Goal: Task Accomplishment & Management: Use online tool/utility

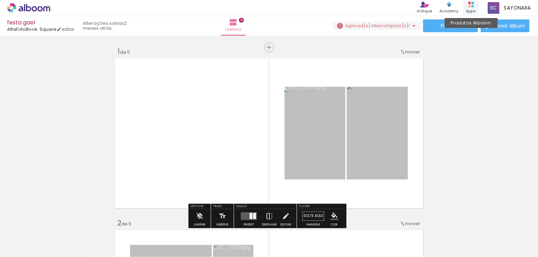
click at [469, 6] on rect at bounding box center [469, 6] width 2 height 2
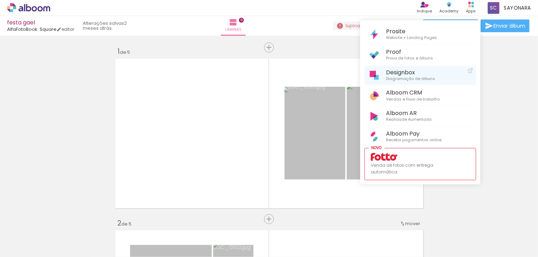
click at [404, 75] on span "Designbox" at bounding box center [410, 72] width 49 height 7
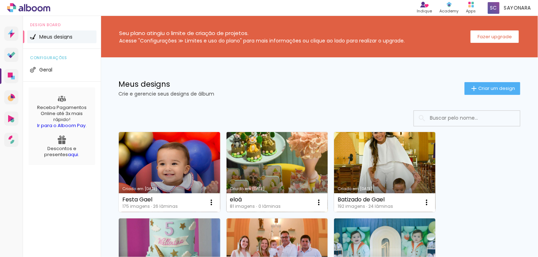
click at [276, 161] on link "Criado em [DATE]" at bounding box center [277, 172] width 101 height 80
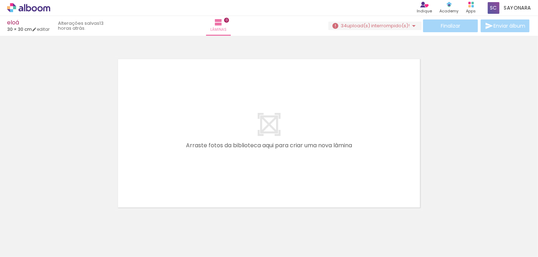
scroll to position [0, 2729]
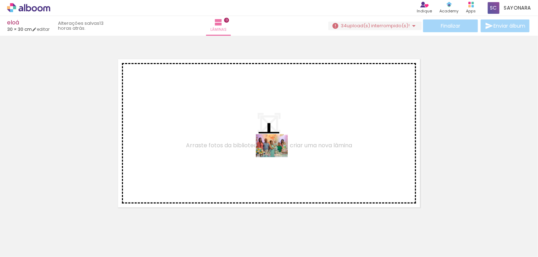
drag, startPoint x: 516, startPoint y: 241, endPoint x: 276, endPoint y: 153, distance: 255.8
click at [276, 153] on quentale-workspace at bounding box center [269, 128] width 538 height 257
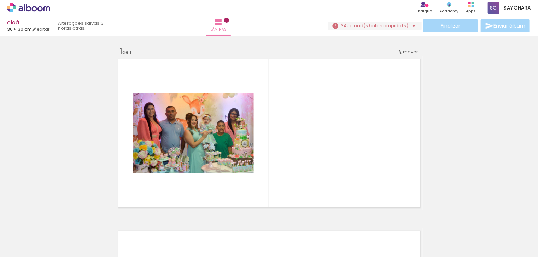
scroll to position [9, 0]
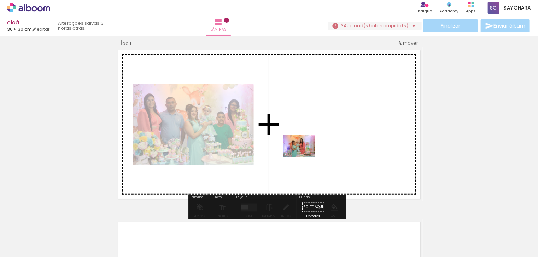
drag, startPoint x: 78, startPoint y: 237, endPoint x: 313, endPoint y: 180, distance: 241.5
click at [308, 152] on quentale-workspace at bounding box center [269, 128] width 538 height 257
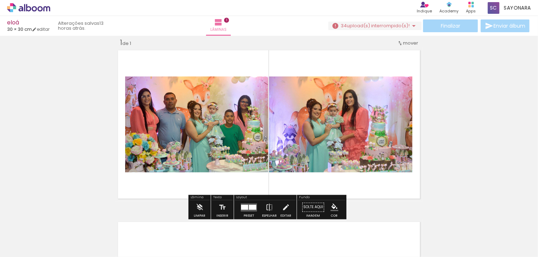
click at [245, 207] on div at bounding box center [244, 206] width 7 height 5
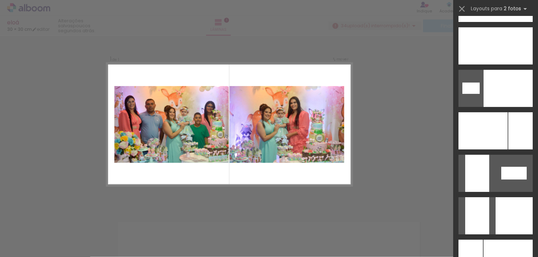
scroll to position [2615, 0]
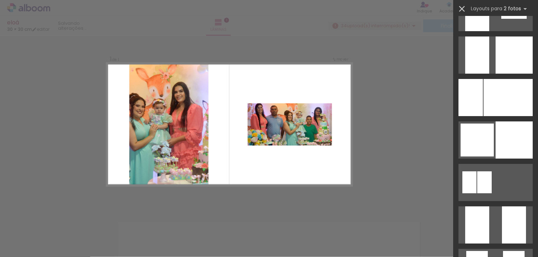
click at [460, 8] on iron-icon at bounding box center [462, 9] width 10 height 10
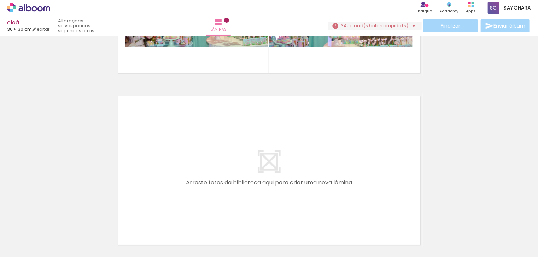
scroll to position [0, 2267]
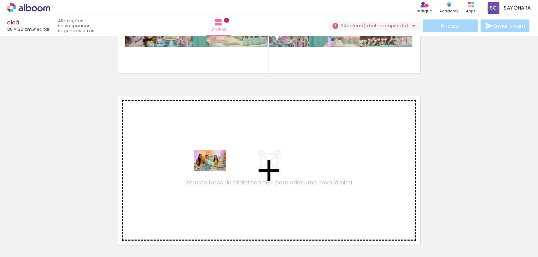
drag, startPoint x: 186, startPoint y: 239, endPoint x: 217, endPoint y: 168, distance: 77.9
click at [217, 168] on quentale-workspace at bounding box center [269, 128] width 538 height 257
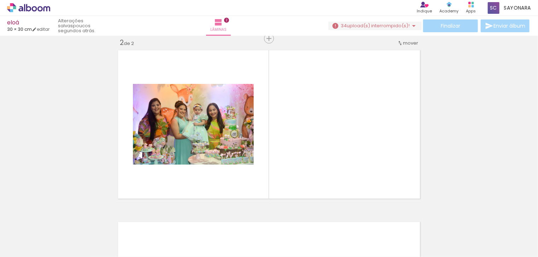
scroll to position [0, 1995]
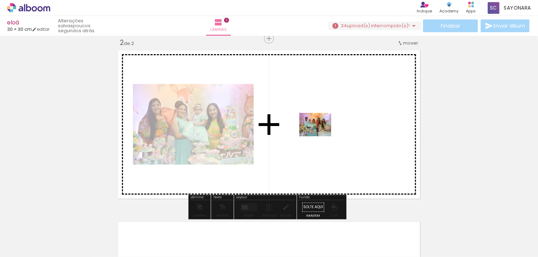
drag, startPoint x: 170, startPoint y: 237, endPoint x: 338, endPoint y: 118, distance: 205.7
click at [338, 118] on quentale-workspace at bounding box center [269, 128] width 538 height 257
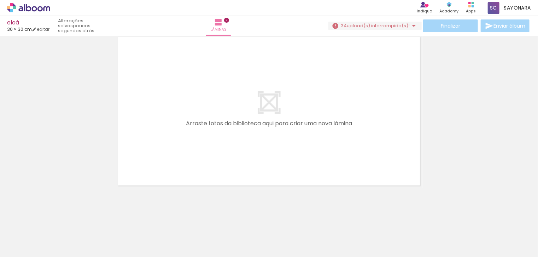
scroll to position [0, 1939]
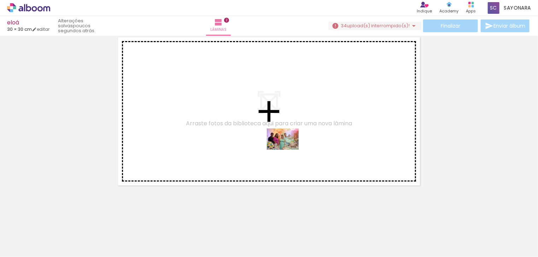
drag, startPoint x: 391, startPoint y: 234, endPoint x: 358, endPoint y: 220, distance: 36.6
click at [287, 150] on quentale-workspace at bounding box center [269, 128] width 538 height 257
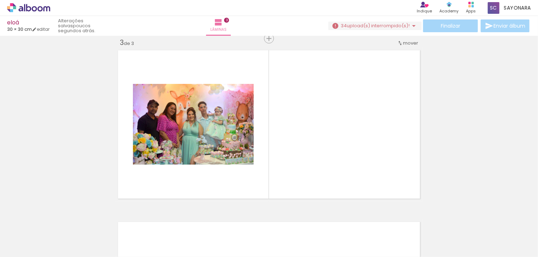
scroll to position [352, 0]
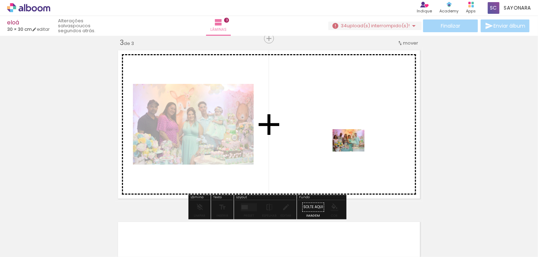
drag, startPoint x: 349, startPoint y: 233, endPoint x: 403, endPoint y: 240, distance: 54.6
click at [354, 150] on quentale-workspace at bounding box center [269, 128] width 538 height 257
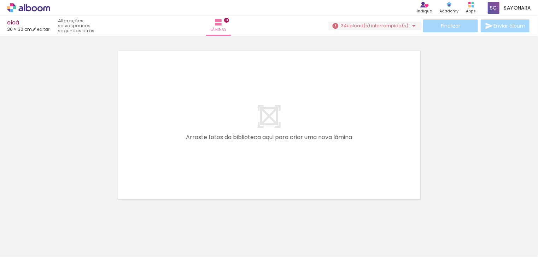
scroll to position [536, 0]
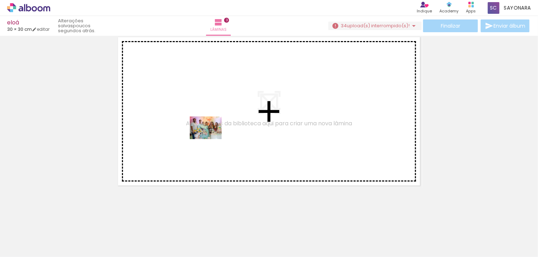
drag, startPoint x: 199, startPoint y: 238, endPoint x: 214, endPoint y: 133, distance: 106.4
click at [214, 133] on quentale-workspace at bounding box center [269, 128] width 538 height 257
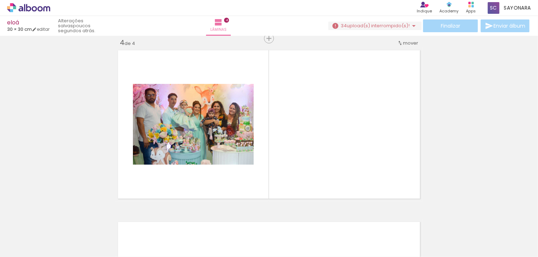
scroll to position [0, 1903]
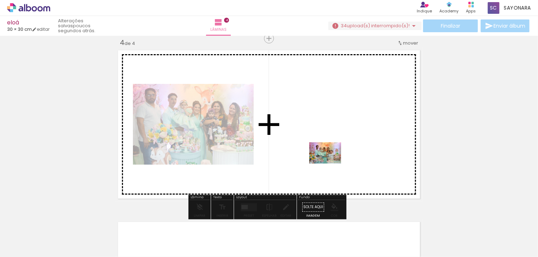
drag, startPoint x: 314, startPoint y: 238, endPoint x: 333, endPoint y: 152, distance: 88.2
click at [333, 152] on quentale-workspace at bounding box center [269, 128] width 538 height 257
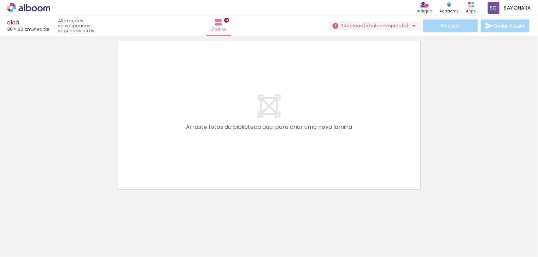
scroll to position [0, 2404]
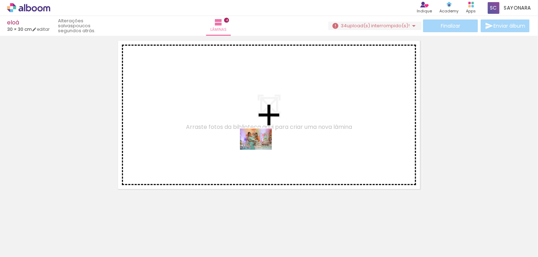
drag, startPoint x: 330, startPoint y: 236, endPoint x: 261, endPoint y: 150, distance: 110.7
click at [261, 150] on quentale-workspace at bounding box center [269, 128] width 538 height 257
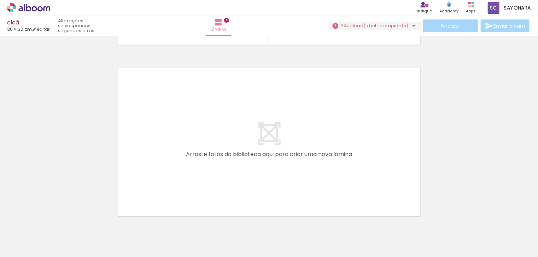
scroll to position [0, 1924]
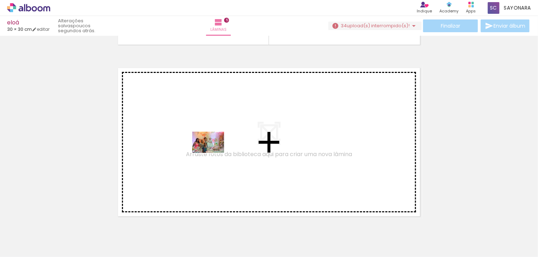
drag, startPoint x: 176, startPoint y: 235, endPoint x: 214, endPoint y: 153, distance: 90.6
click at [214, 153] on quentale-workspace at bounding box center [269, 128] width 538 height 257
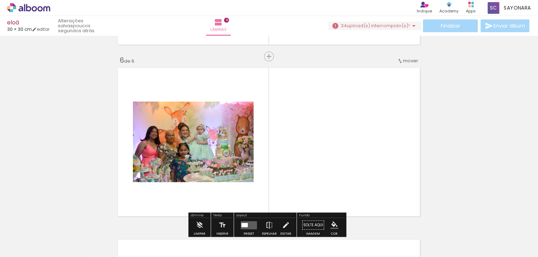
scroll to position [866, 0]
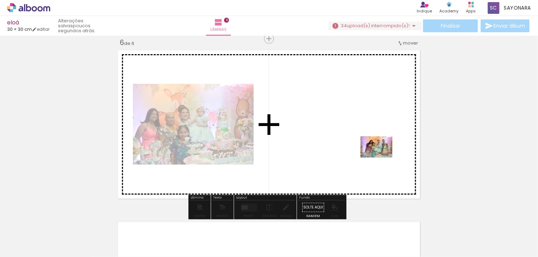
drag, startPoint x: 450, startPoint y: 237, endPoint x: 372, endPoint y: 148, distance: 118.3
click at [372, 148] on quentale-workspace at bounding box center [269, 128] width 538 height 257
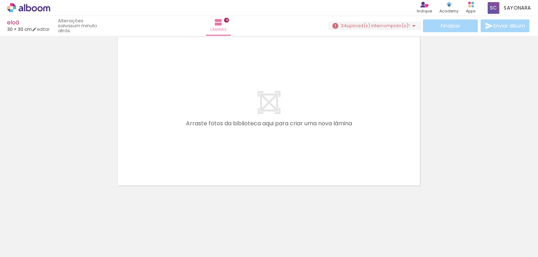
scroll to position [0, 2141]
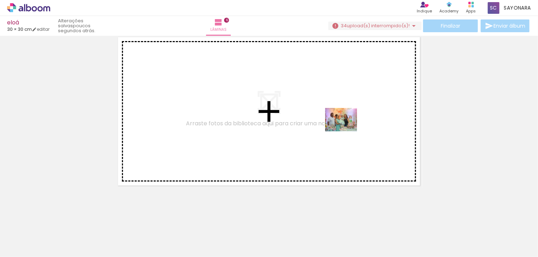
drag, startPoint x: 349, startPoint y: 226, endPoint x: 346, endPoint y: 129, distance: 96.9
click at [346, 129] on quentale-workspace at bounding box center [269, 128] width 538 height 257
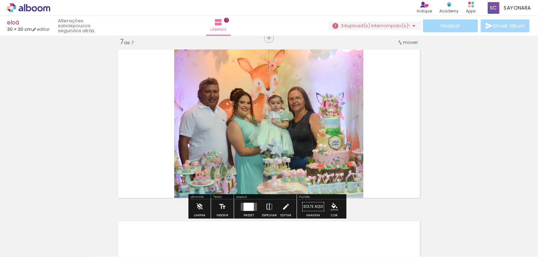
scroll to position [1038, 0]
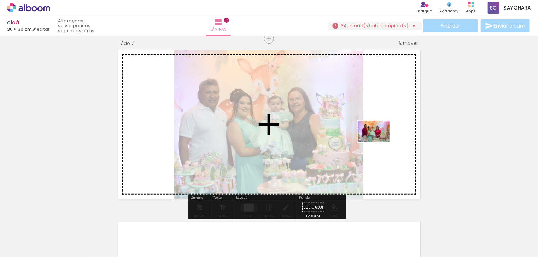
drag, startPoint x: 386, startPoint y: 235, endPoint x: 378, endPoint y: 140, distance: 95.1
click at [378, 140] on quentale-workspace at bounding box center [269, 128] width 538 height 257
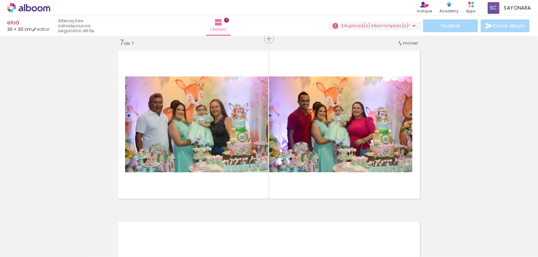
scroll to position [0, 2384]
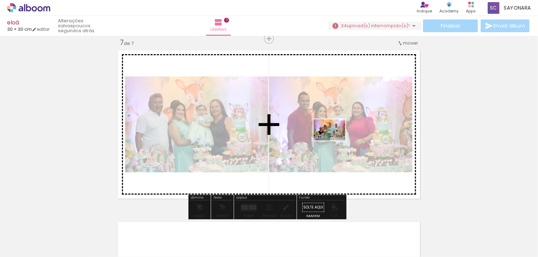
drag, startPoint x: 390, startPoint y: 237, endPoint x: 335, endPoint y: 140, distance: 111.0
click at [335, 140] on quentale-workspace at bounding box center [269, 128] width 538 height 257
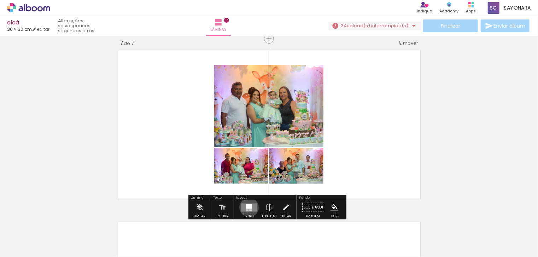
click at [247, 207] on div at bounding box center [249, 206] width 6 height 5
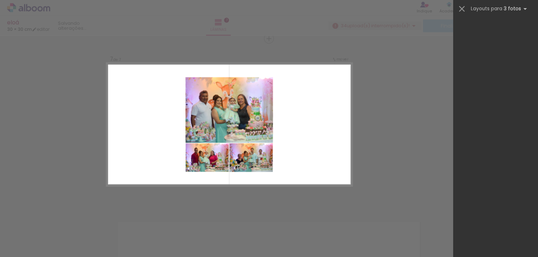
scroll to position [0, 0]
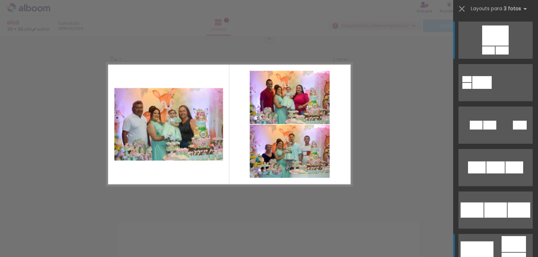
click at [506, 247] on div at bounding box center [514, 244] width 24 height 16
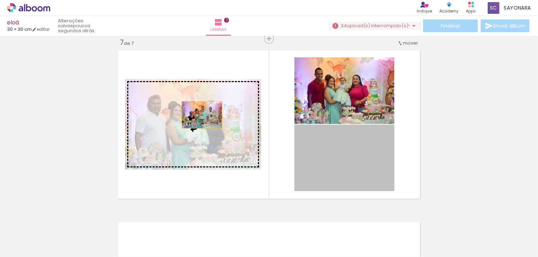
drag, startPoint x: 357, startPoint y: 163, endPoint x: 252, endPoint y: 135, distance: 109.0
click at [0, 0] on slot at bounding box center [0, 0] width 0 height 0
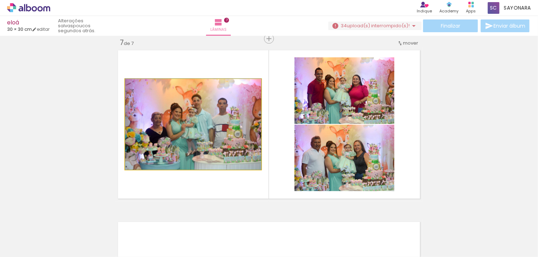
drag, startPoint x: 222, startPoint y: 130, endPoint x: 221, endPoint y: 122, distance: 8.9
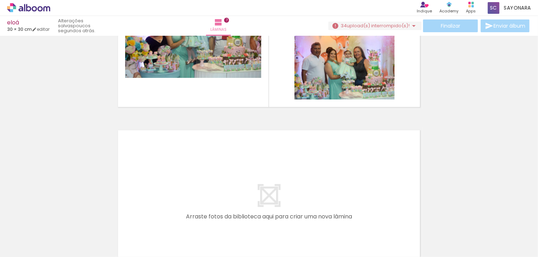
scroll to position [1049, 0]
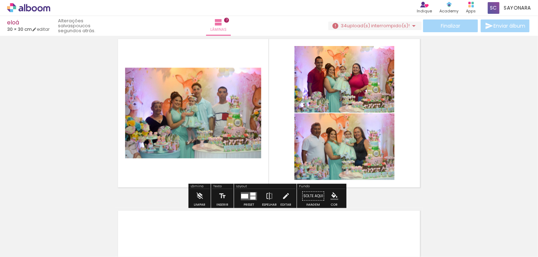
click at [250, 197] on div at bounding box center [252, 197] width 5 height 3
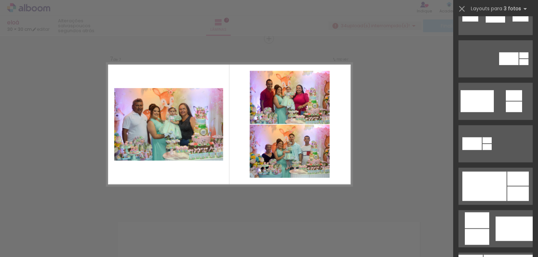
scroll to position [255, 0]
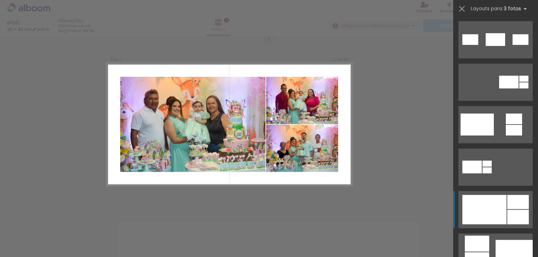
click at [493, 204] on div at bounding box center [484, 209] width 44 height 29
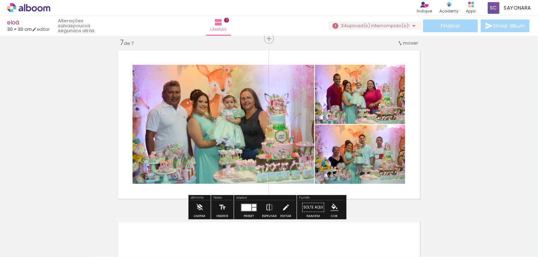
click at [244, 205] on div at bounding box center [246, 207] width 10 height 7
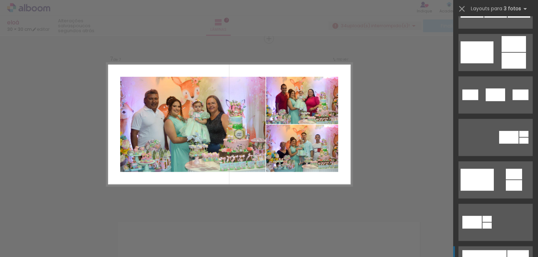
scroll to position [223, 0]
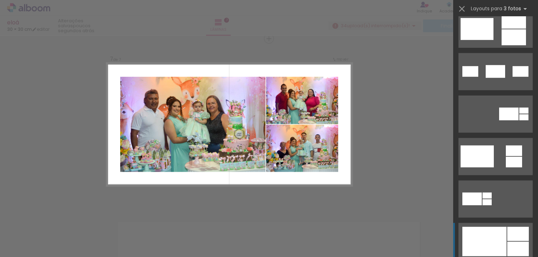
click at [513, 234] on div at bounding box center [518, 234] width 22 height 14
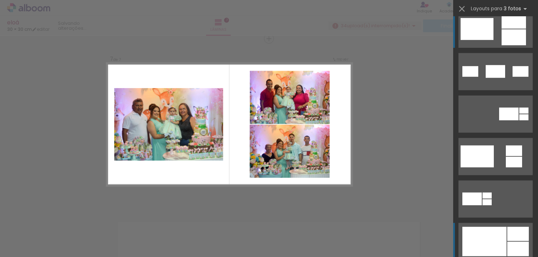
click at [513, 38] on div at bounding box center [514, 37] width 24 height 16
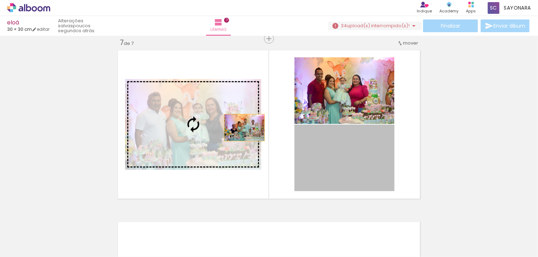
drag, startPoint x: 346, startPoint y: 163, endPoint x: 220, endPoint y: 114, distance: 134.8
click at [0, 0] on slot at bounding box center [0, 0] width 0 height 0
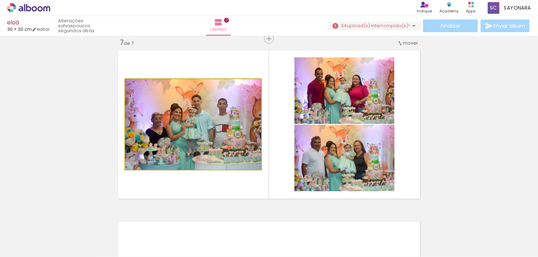
drag, startPoint x: 222, startPoint y: 118, endPoint x: 233, endPoint y: 118, distance: 11.7
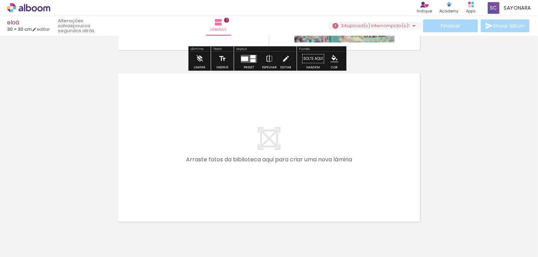
scroll to position [1210, 0]
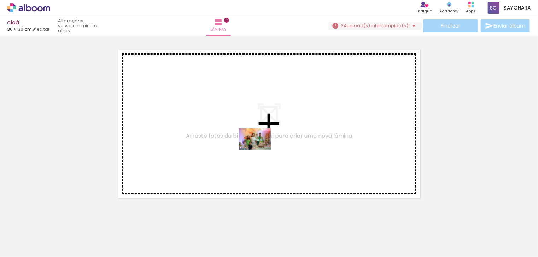
drag, startPoint x: 308, startPoint y: 239, endPoint x: 260, endPoint y: 150, distance: 100.9
click at [260, 150] on quentale-workspace at bounding box center [269, 128] width 538 height 257
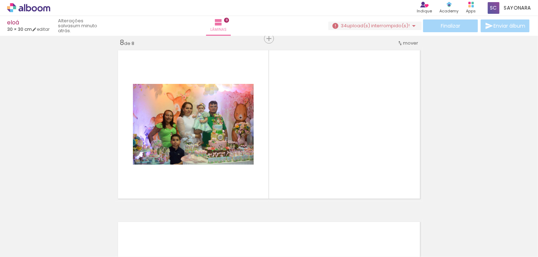
scroll to position [0, 2516]
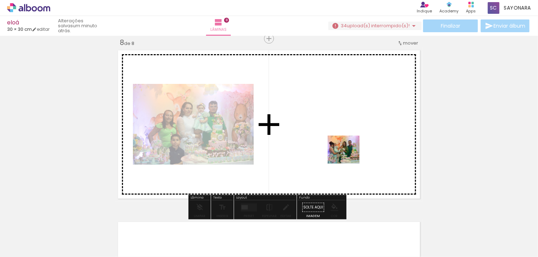
drag, startPoint x: 408, startPoint y: 231, endPoint x: 349, endPoint y: 157, distance: 95.3
click at [349, 157] on quentale-workspace at bounding box center [269, 128] width 538 height 257
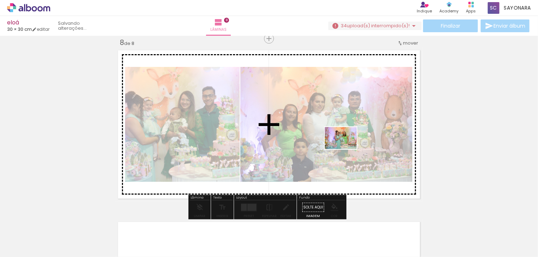
drag, startPoint x: 373, startPoint y: 238, endPoint x: 345, endPoint y: 143, distance: 99.3
click at [345, 143] on quentale-workspace at bounding box center [269, 128] width 538 height 257
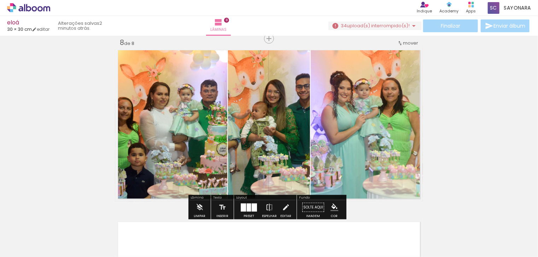
click at [247, 206] on div at bounding box center [249, 207] width 4 height 8
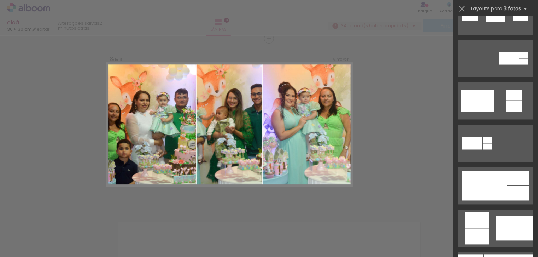
scroll to position [584, 0]
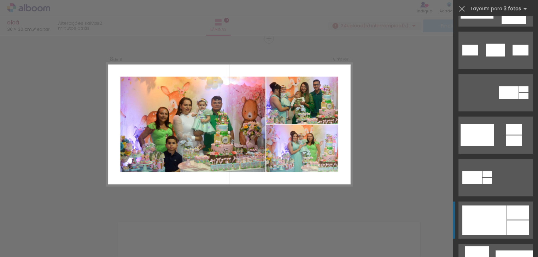
click at [494, 214] on div at bounding box center [484, 219] width 44 height 29
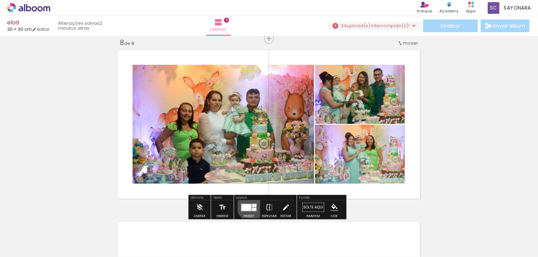
click at [249, 206] on div at bounding box center [246, 207] width 10 height 7
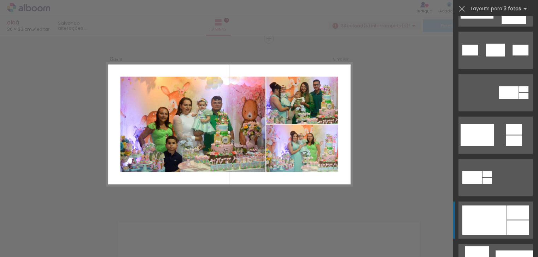
scroll to position [764, 0]
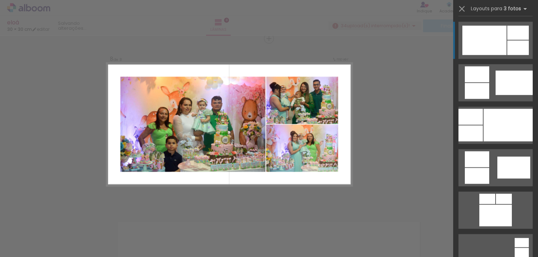
click at [523, 38] on div at bounding box center [518, 32] width 22 height 14
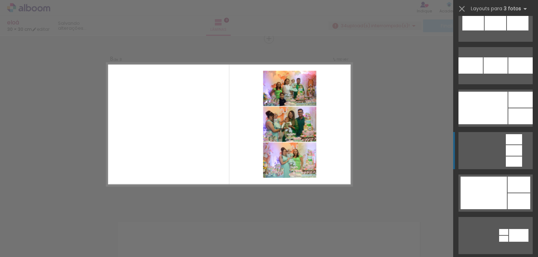
scroll to position [1291, 0]
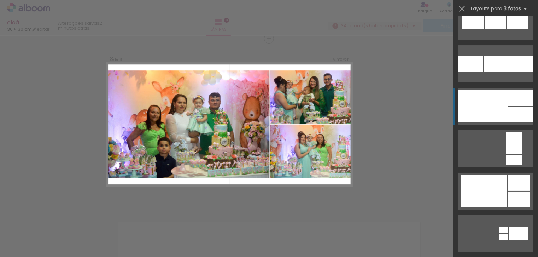
click at [481, 104] on div at bounding box center [483, 106] width 49 height 33
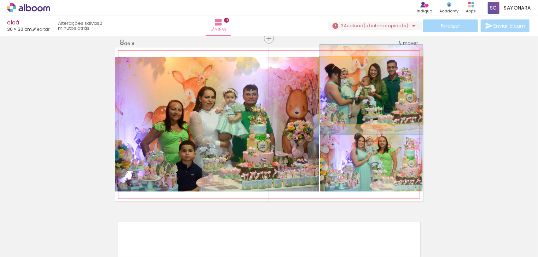
drag, startPoint x: 354, startPoint y: 105, endPoint x: 363, endPoint y: 104, distance: 9.6
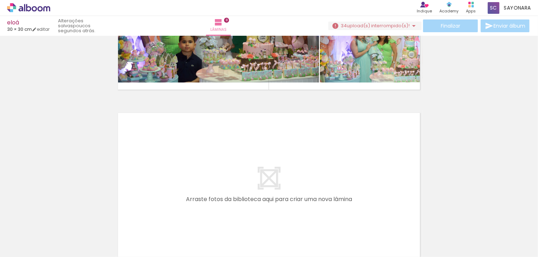
scroll to position [0, 1978]
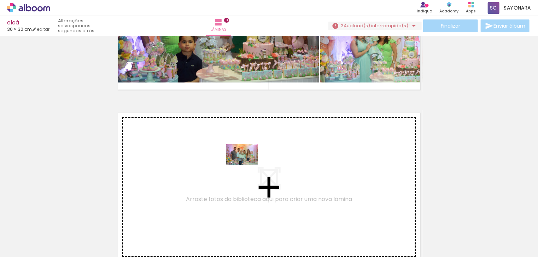
drag, startPoint x: 268, startPoint y: 238, endPoint x: 247, endPoint y: 164, distance: 76.7
click at [247, 164] on quentale-workspace at bounding box center [269, 128] width 538 height 257
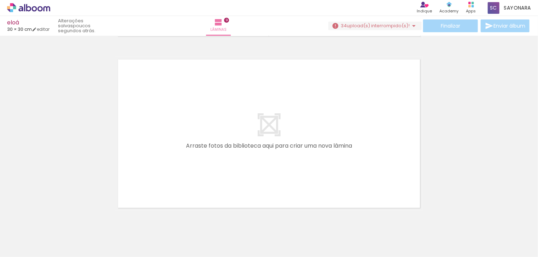
scroll to position [1560, 0]
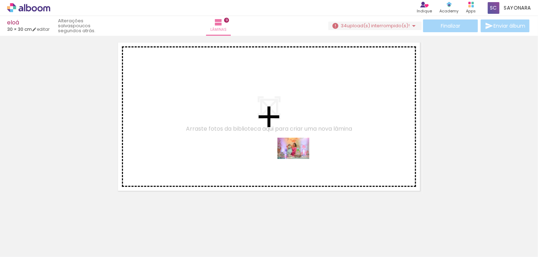
drag, startPoint x: 409, startPoint y: 235, endPoint x: 299, endPoint y: 159, distance: 134.4
click at [299, 159] on quentale-workspace at bounding box center [269, 128] width 538 height 257
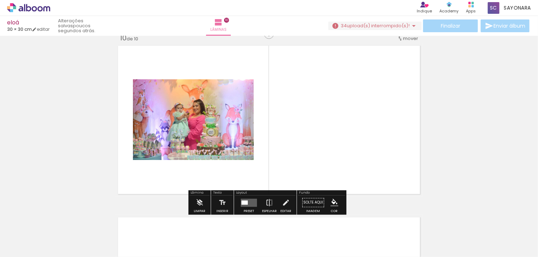
scroll to position [1552, 0]
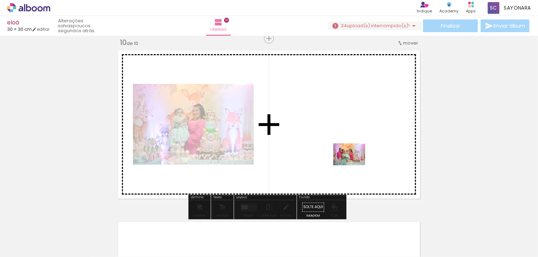
drag, startPoint x: 454, startPoint y: 239, endPoint x: 355, endPoint y: 164, distance: 124.0
click at [355, 164] on quentale-workspace at bounding box center [269, 128] width 538 height 257
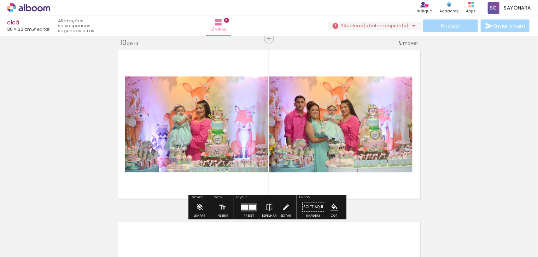
click at [244, 203] on quentale-layouter at bounding box center [249, 207] width 16 height 8
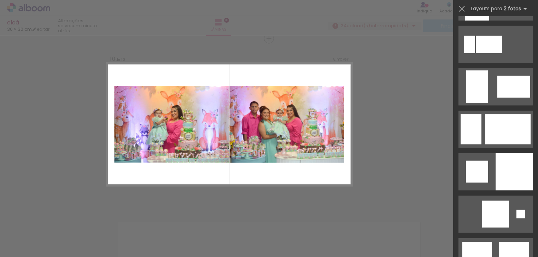
scroll to position [1612, 0]
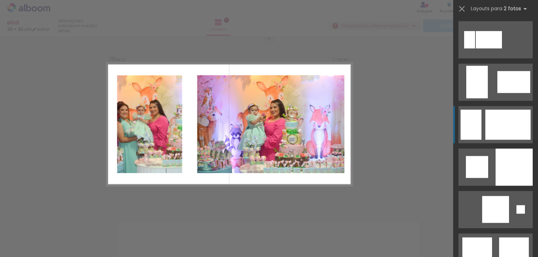
click at [519, 129] on div at bounding box center [507, 125] width 45 height 30
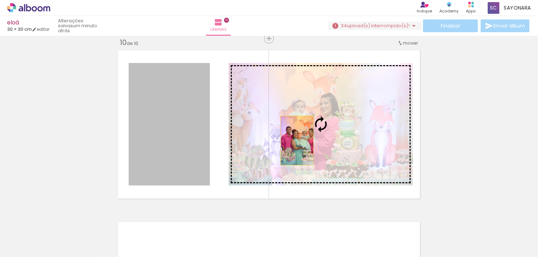
drag, startPoint x: 177, startPoint y: 146, endPoint x: 307, endPoint y: 140, distance: 129.5
click at [0, 0] on slot at bounding box center [0, 0] width 0 height 0
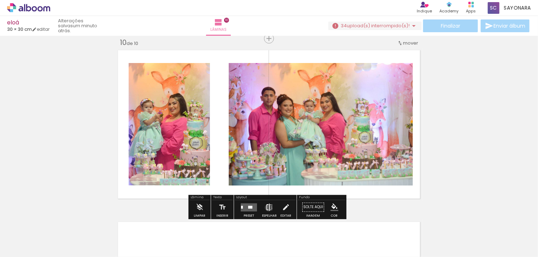
click at [267, 207] on iron-icon at bounding box center [269, 207] width 8 height 14
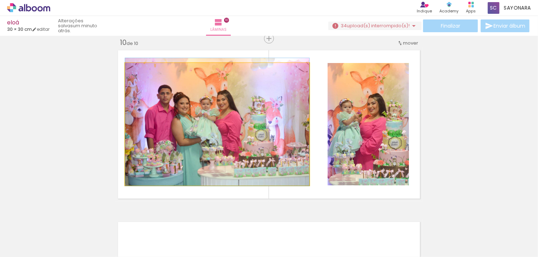
drag, startPoint x: 247, startPoint y: 164, endPoint x: 257, endPoint y: 162, distance: 10.8
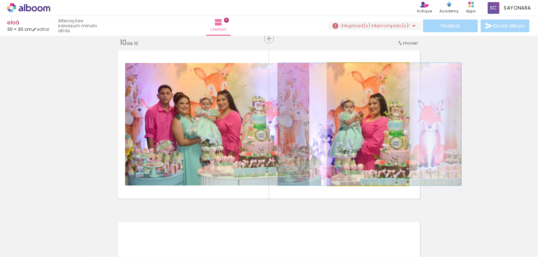
drag, startPoint x: 347, startPoint y: 153, endPoint x: 348, endPoint y: 147, distance: 6.5
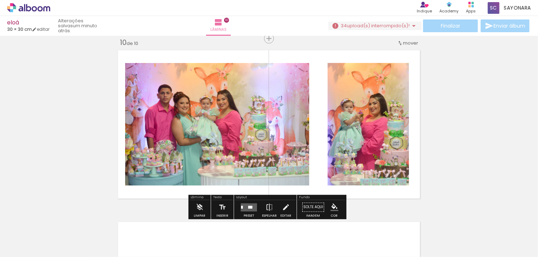
drag, startPoint x: 243, startPoint y: 206, endPoint x: 358, endPoint y: 189, distance: 116.0
click at [242, 206] on quentale-layouter at bounding box center [249, 207] width 16 height 8
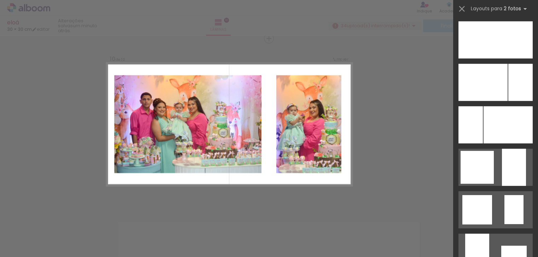
scroll to position [2346, 0]
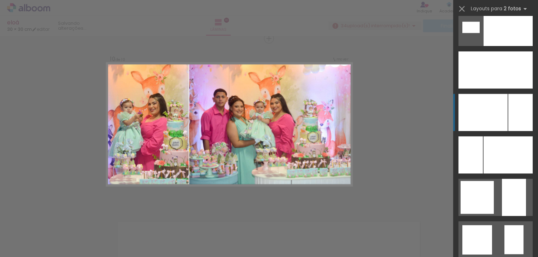
click at [495, 122] on div at bounding box center [483, 112] width 49 height 37
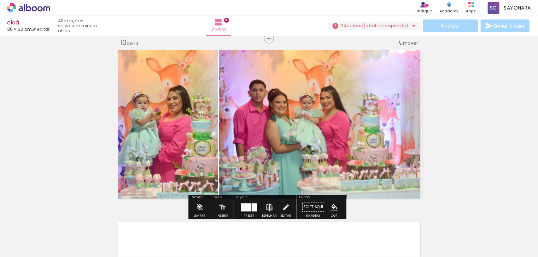
click at [269, 208] on iron-icon at bounding box center [269, 207] width 8 height 14
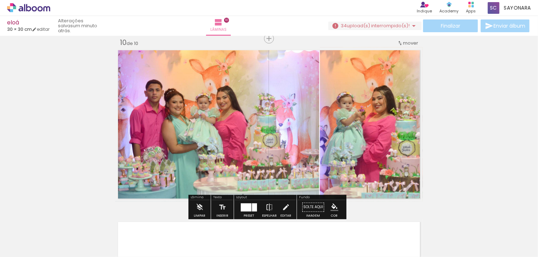
click at [249, 204] on div at bounding box center [246, 207] width 11 height 8
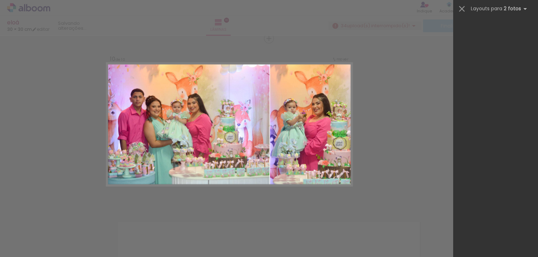
scroll to position [3789, 0]
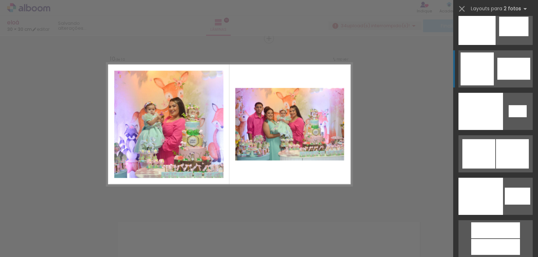
click at [469, 74] on div at bounding box center [477, 68] width 33 height 33
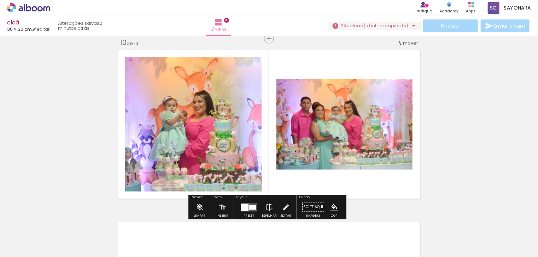
click at [265, 205] on iron-icon at bounding box center [269, 207] width 8 height 14
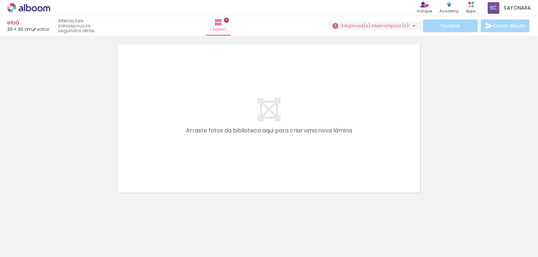
scroll to position [0, 2370]
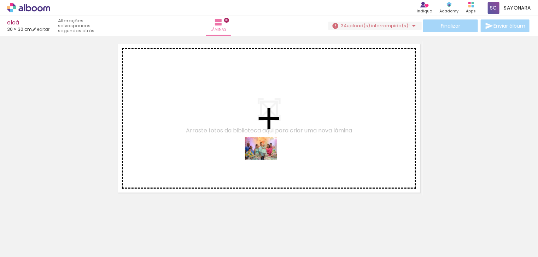
drag, startPoint x: 286, startPoint y: 241, endPoint x: 266, endPoint y: 158, distance: 84.6
click at [266, 158] on quentale-workspace at bounding box center [269, 128] width 538 height 257
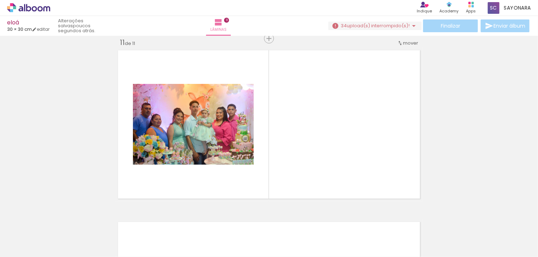
scroll to position [0, 2254]
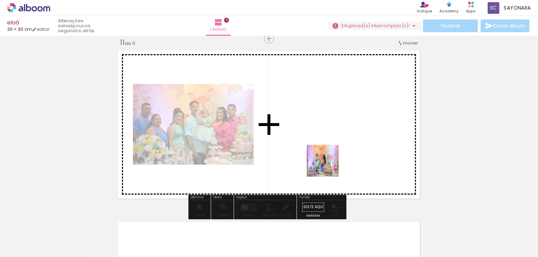
scroll to position [0, 1651]
drag, startPoint x: 322, startPoint y: 235, endPoint x: 328, endPoint y: 166, distance: 69.6
click at [328, 166] on quentale-workspace at bounding box center [269, 128] width 538 height 257
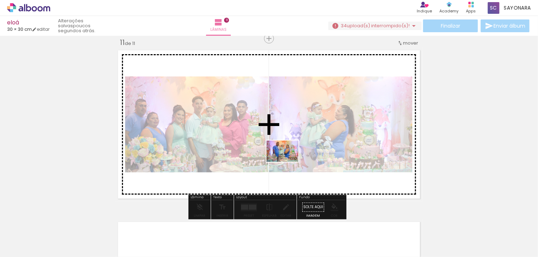
drag, startPoint x: 283, startPoint y: 240, endPoint x: 288, endPoint y: 159, distance: 81.1
click at [288, 159] on quentale-workspace at bounding box center [269, 128] width 538 height 257
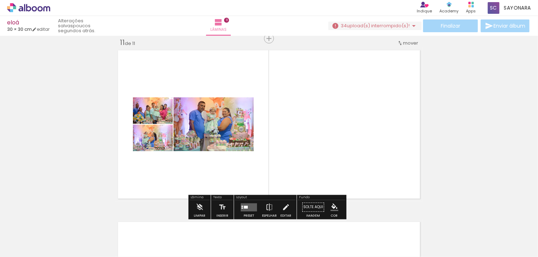
click at [241, 205] on div at bounding box center [242, 205] width 2 height 1
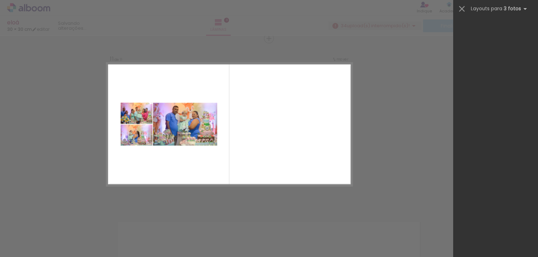
scroll to position [0, 0]
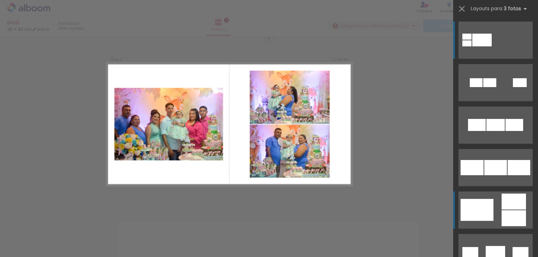
click at [476, 214] on div at bounding box center [477, 210] width 33 height 22
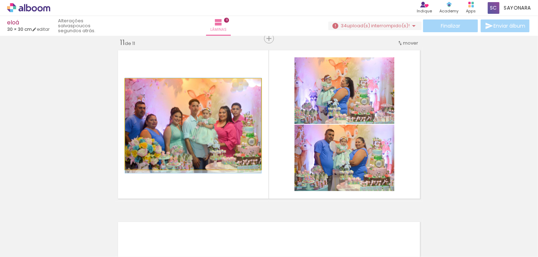
drag, startPoint x: 224, startPoint y: 145, endPoint x: 228, endPoint y: 146, distance: 4.8
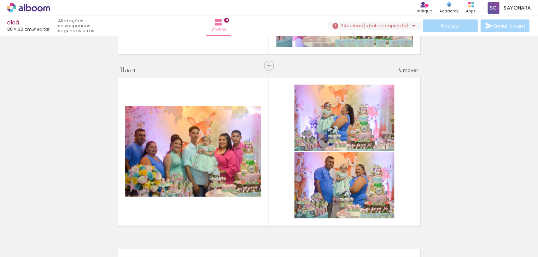
scroll to position [1713, 0]
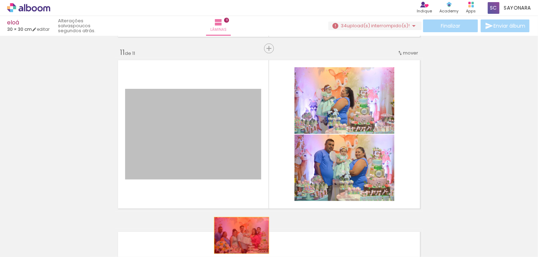
drag, startPoint x: 224, startPoint y: 139, endPoint x: 238, endPoint y: 238, distance: 99.8
click at [238, 237] on quentale-workspace at bounding box center [269, 128] width 538 height 257
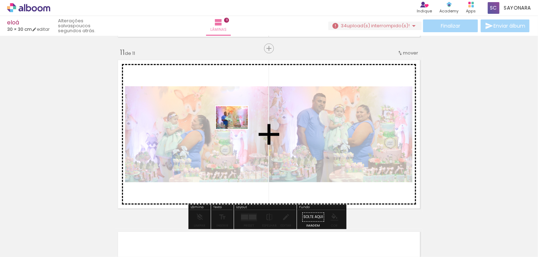
drag, startPoint x: 358, startPoint y: 232, endPoint x: 323, endPoint y: 160, distance: 80.3
click at [237, 127] on quentale-workspace at bounding box center [269, 128] width 538 height 257
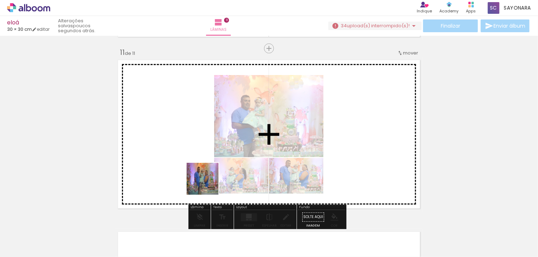
drag, startPoint x: 208, startPoint y: 239, endPoint x: 253, endPoint y: 192, distance: 65.3
click at [202, 153] on quentale-workspace at bounding box center [269, 128] width 538 height 257
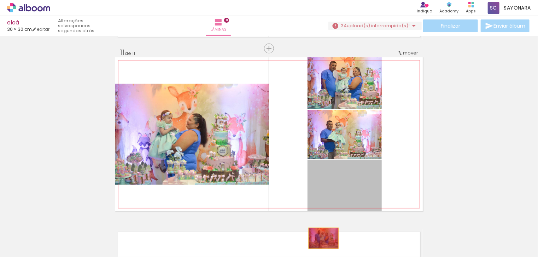
drag, startPoint x: 350, startPoint y: 187, endPoint x: 321, endPoint y: 238, distance: 58.9
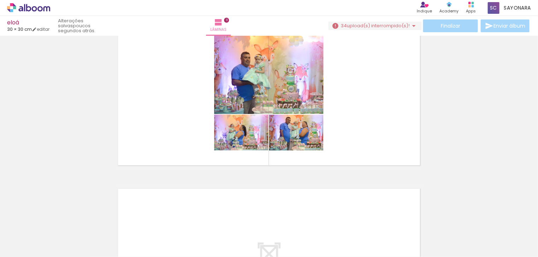
scroll to position [1759, 0]
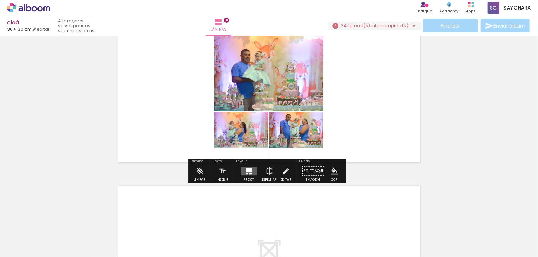
click at [251, 174] on quentale-layouter at bounding box center [249, 171] width 16 height 8
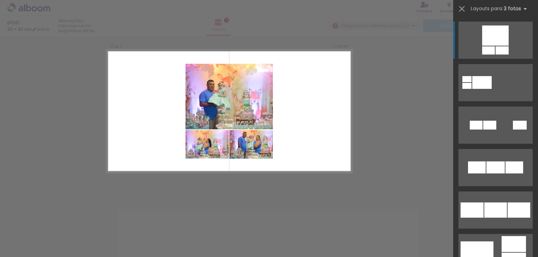
scroll to position [1723, 0]
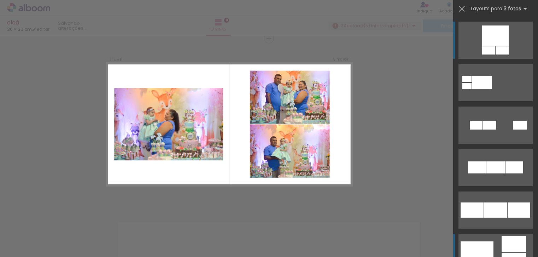
click at [477, 247] on div at bounding box center [477, 252] width 33 height 22
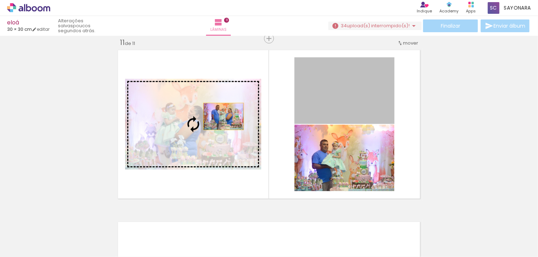
drag, startPoint x: 355, startPoint y: 100, endPoint x: 221, endPoint y: 116, distance: 135.3
click at [0, 0] on slot at bounding box center [0, 0] width 0 height 0
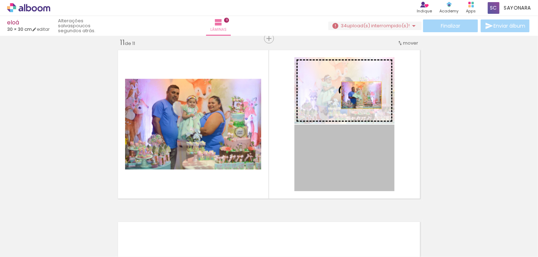
drag, startPoint x: 358, startPoint y: 148, endPoint x: 375, endPoint y: 105, distance: 46.9
click at [0, 0] on slot at bounding box center [0, 0] width 0 height 0
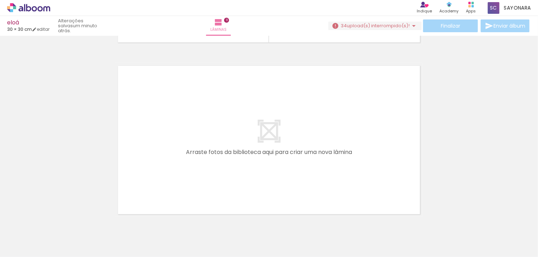
scroll to position [0, 2330]
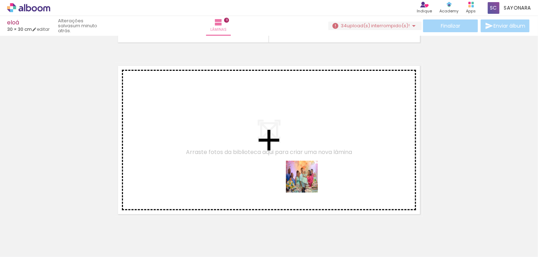
drag, startPoint x: 324, startPoint y: 239, endPoint x: 305, endPoint y: 174, distance: 67.9
click at [305, 174] on quentale-workspace at bounding box center [269, 128] width 538 height 257
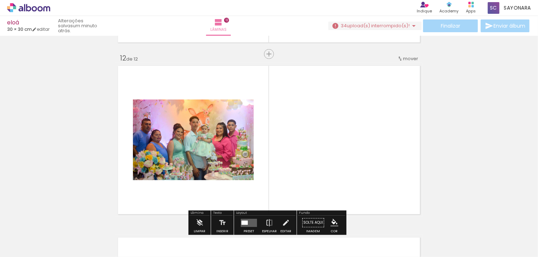
scroll to position [1895, 0]
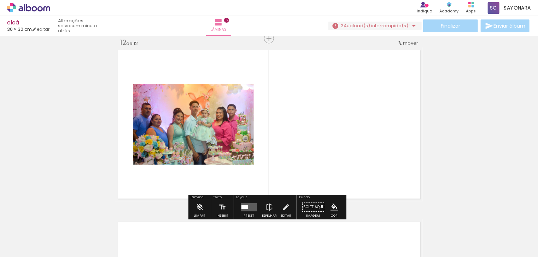
click at [248, 208] on quentale-layouter at bounding box center [249, 207] width 16 height 8
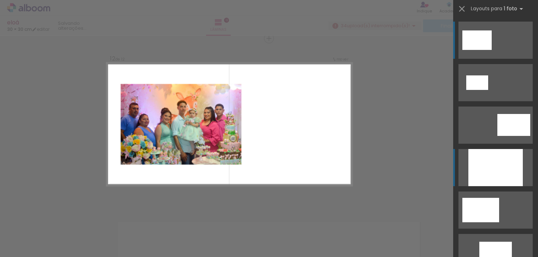
click at [489, 182] on div at bounding box center [495, 167] width 54 height 37
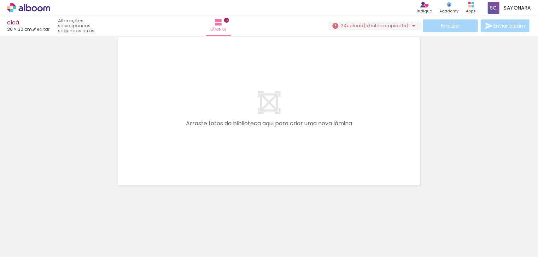
scroll to position [0, 1694]
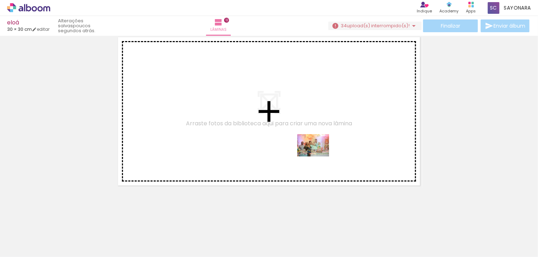
drag, startPoint x: 356, startPoint y: 234, endPoint x: 406, endPoint y: 178, distance: 75.6
click at [317, 154] on quentale-workspace at bounding box center [269, 128] width 538 height 257
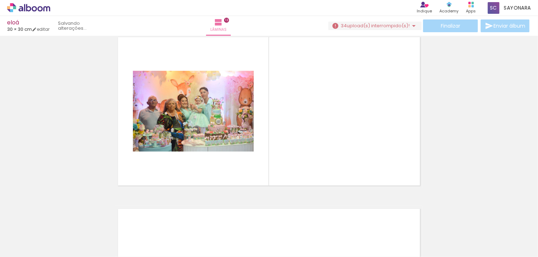
scroll to position [2066, 0]
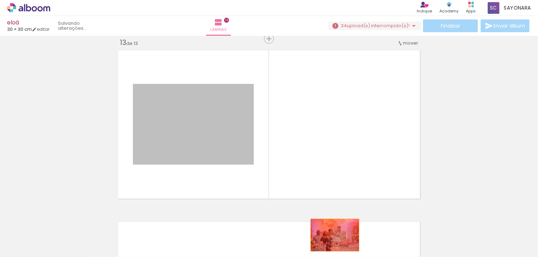
drag, startPoint x: 219, startPoint y: 130, endPoint x: 332, endPoint y: 234, distance: 153.6
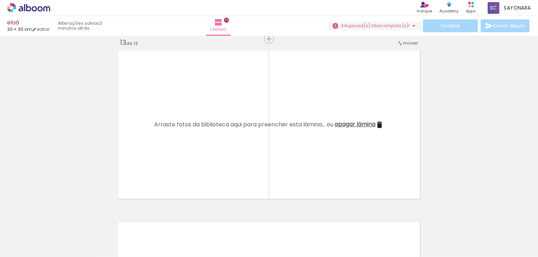
scroll to position [0, 1694]
